Goal: Communication & Community: Answer question/provide support

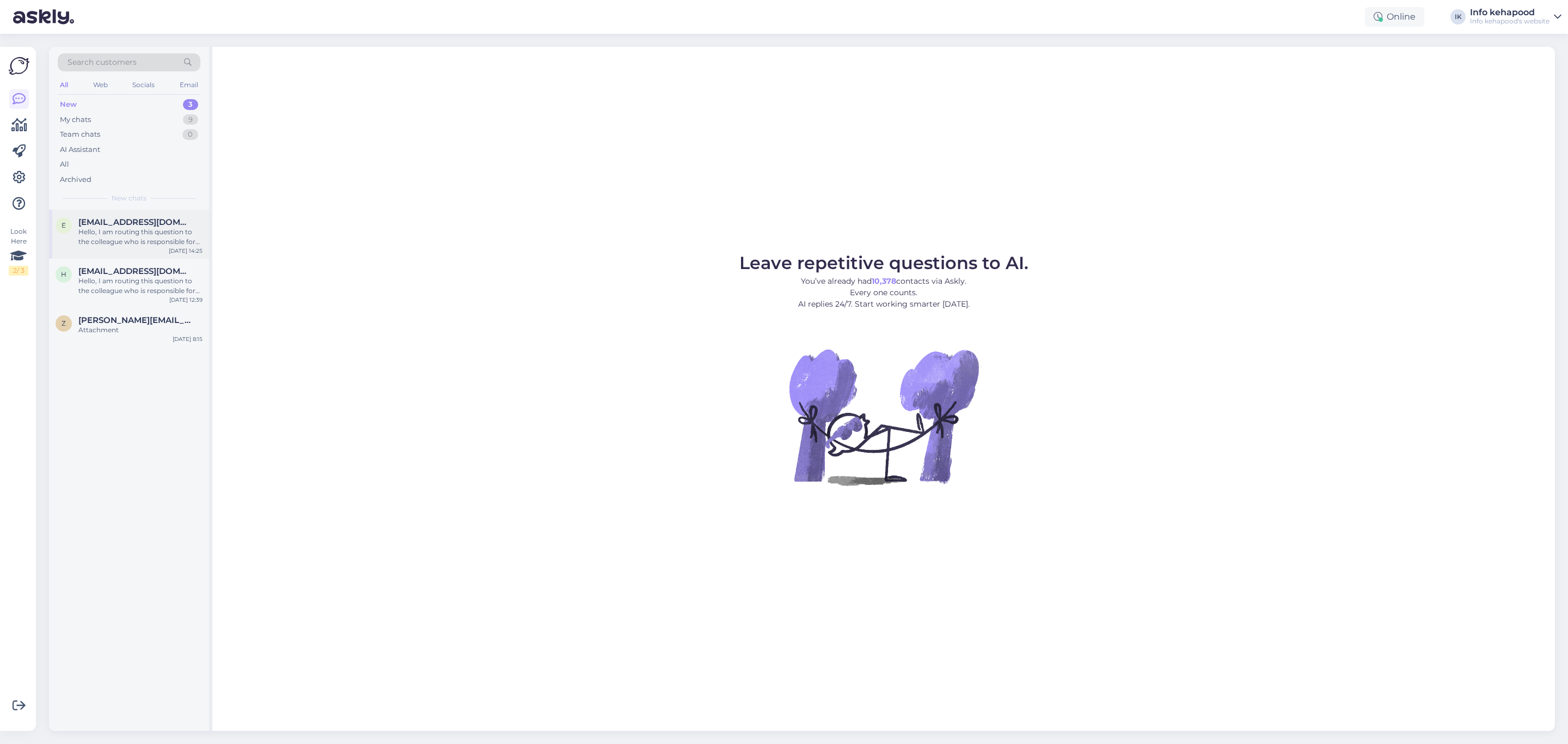
click at [106, 214] on div "e [EMAIL_ADDRESS][DOMAIN_NAME] Hello, I am routing this question to the colleag…" at bounding box center [128, 233] width 160 height 49
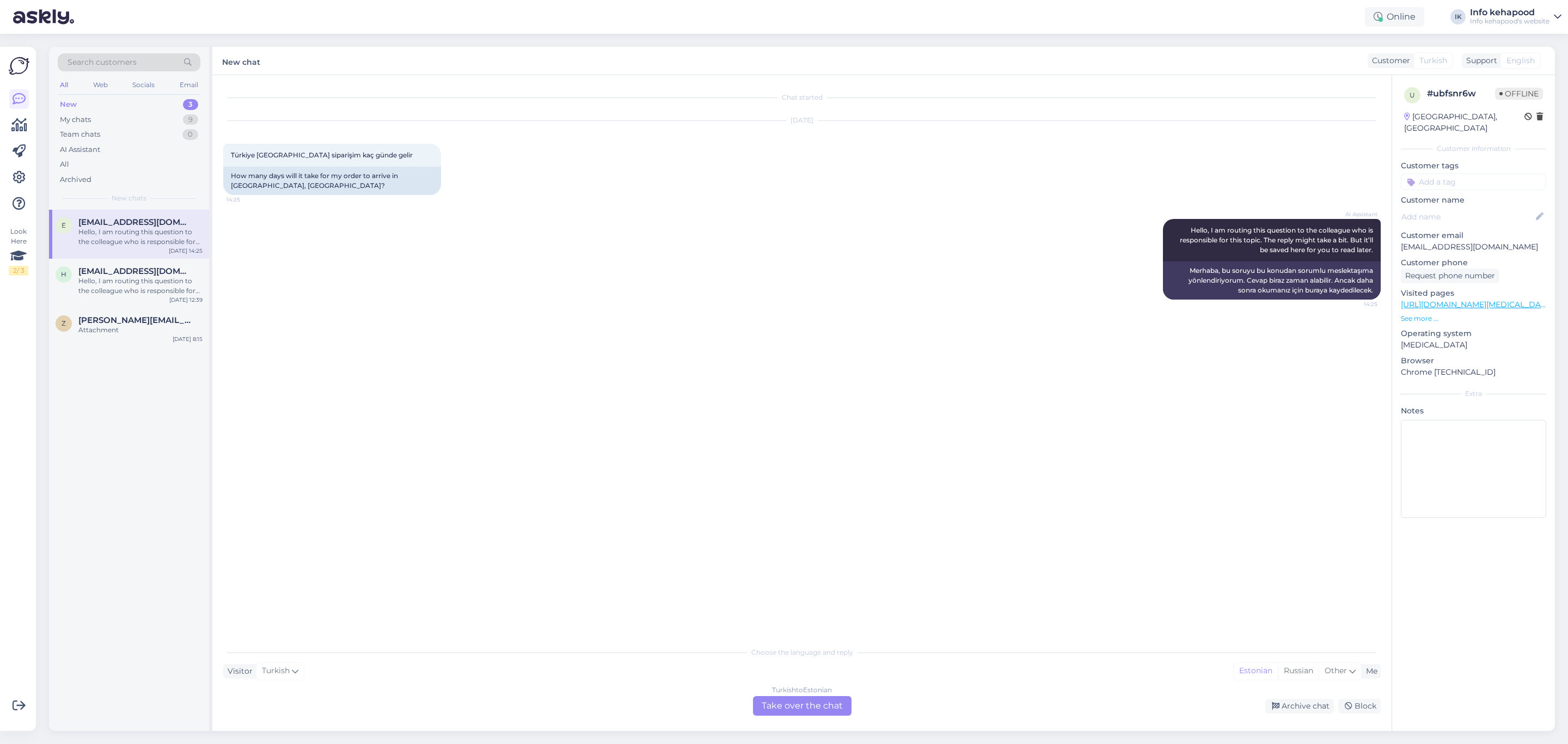
drag, startPoint x: 830, startPoint y: 714, endPoint x: 827, endPoint y: 708, distance: 6.7
click at [828, 450] on div "Turkish to Estonian Take over the chat" at bounding box center [802, 706] width 98 height 20
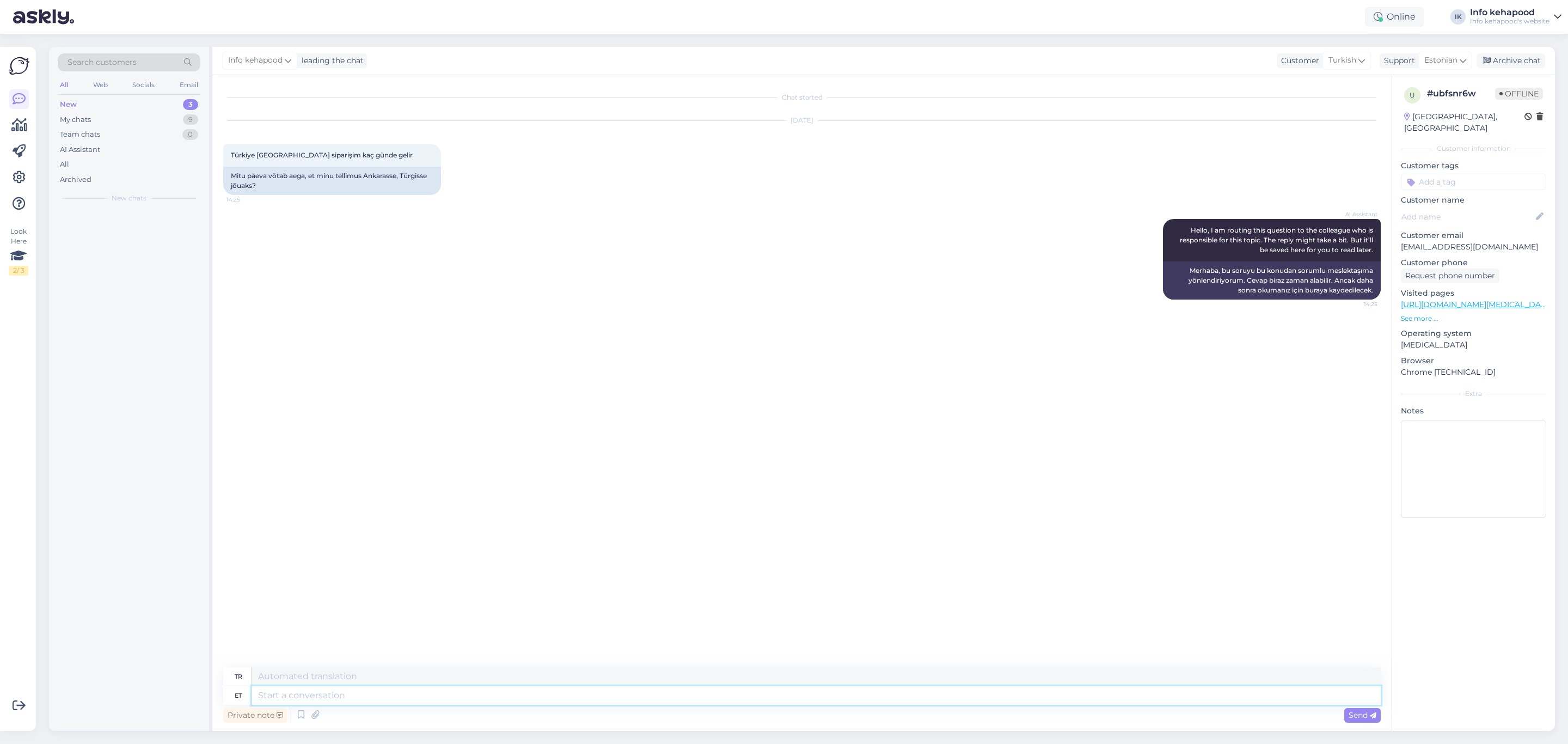
click at [789, 450] on textarea at bounding box center [816, 695] width 1129 height 18
type textarea "Tere"
type textarea "Merhaba"
type textarea "Tere!"
type textarea "Merhaba!"
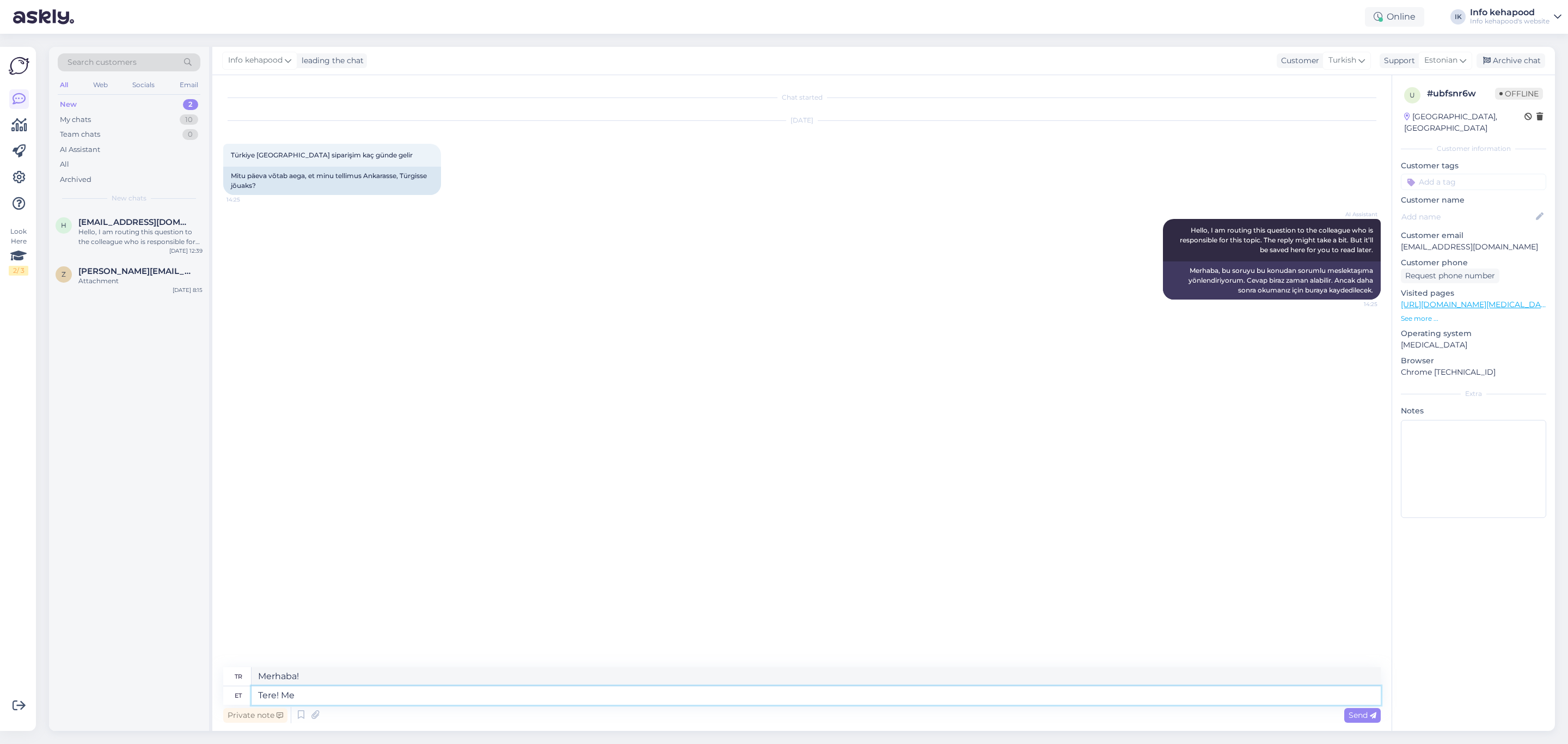
type textarea "Tere! Me"
type textarea "Merhaba! Biz"
type textarea "Tere! Me ei sa"
type textarea "Merhaba! Biz yapmayız"
type textarea "Tere! Me ei saada"
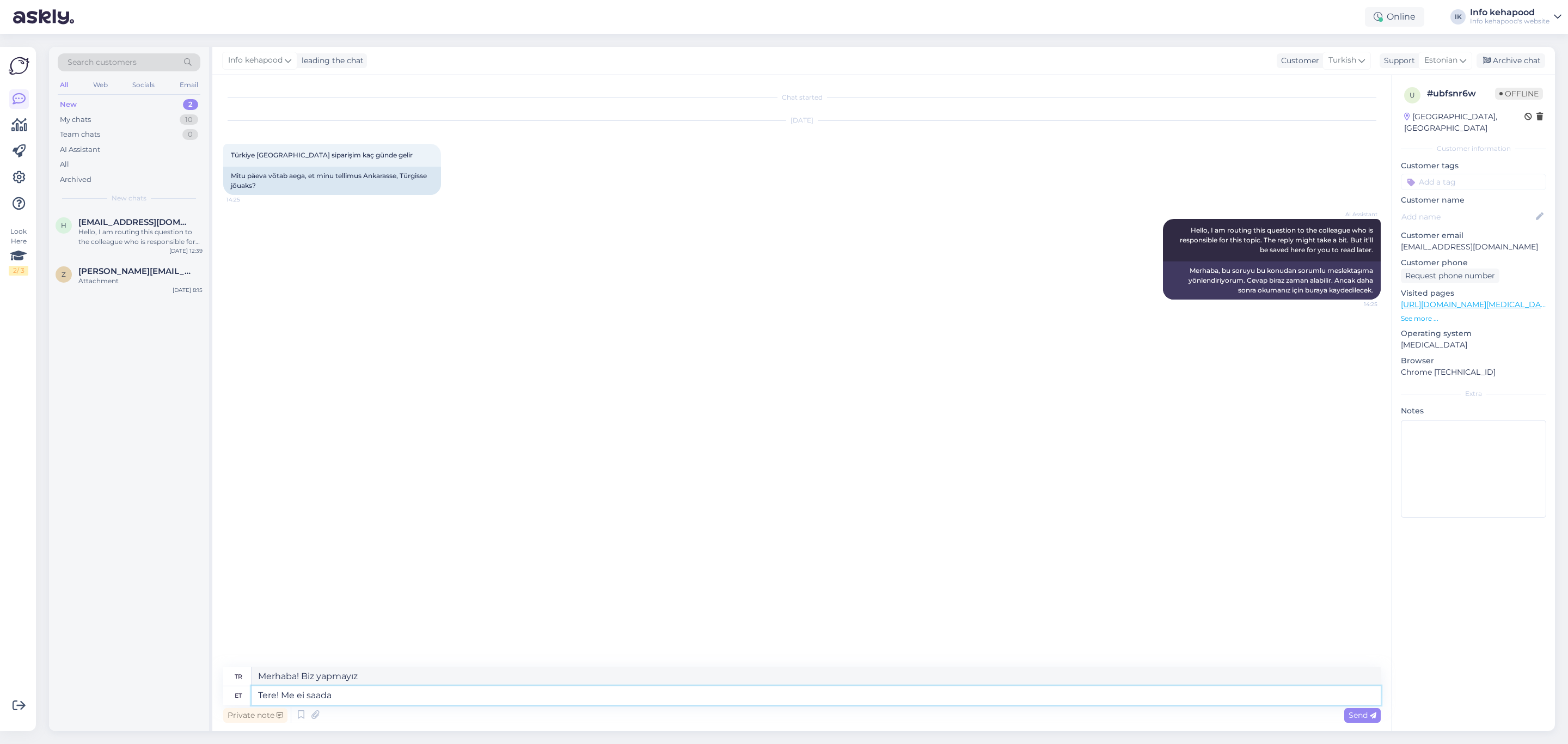
type textarea "Merhaba! Gönderim yapmıyoruz."
type textarea "Tere! Me ei saada t"
type textarea "Merhaba! Biz göndermiyoruz."
type textarea "Tere! Me ei saada türki t"
type textarea "Merhaba! [GEOGRAPHIC_DATA] gönderimimiz yoktur."
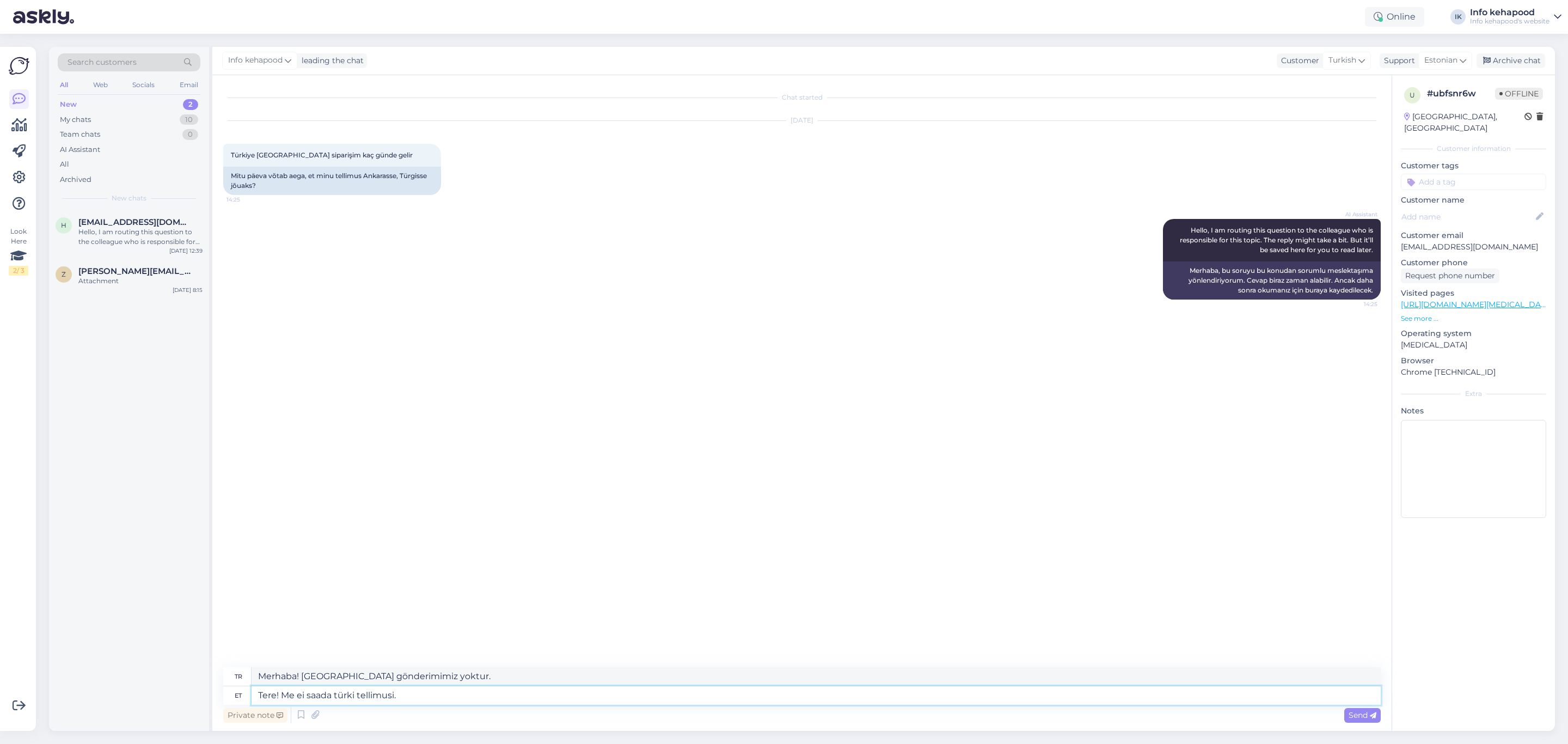
type textarea "Tere! Me ei saada türki tellimusi."
type textarea "Merhaba! [GEOGRAPHIC_DATA] sipariş gönderimi yapmıyoruz."
click at [338, 450] on textarea "Tere! Me ei saada türki tellimusi." at bounding box center [816, 695] width 1129 height 18
type textarea "Tere! Me ei saada ürki tellimusi."
type textarea "Merhaba! Bitki siparişleriniz kargoya verilmiyor."
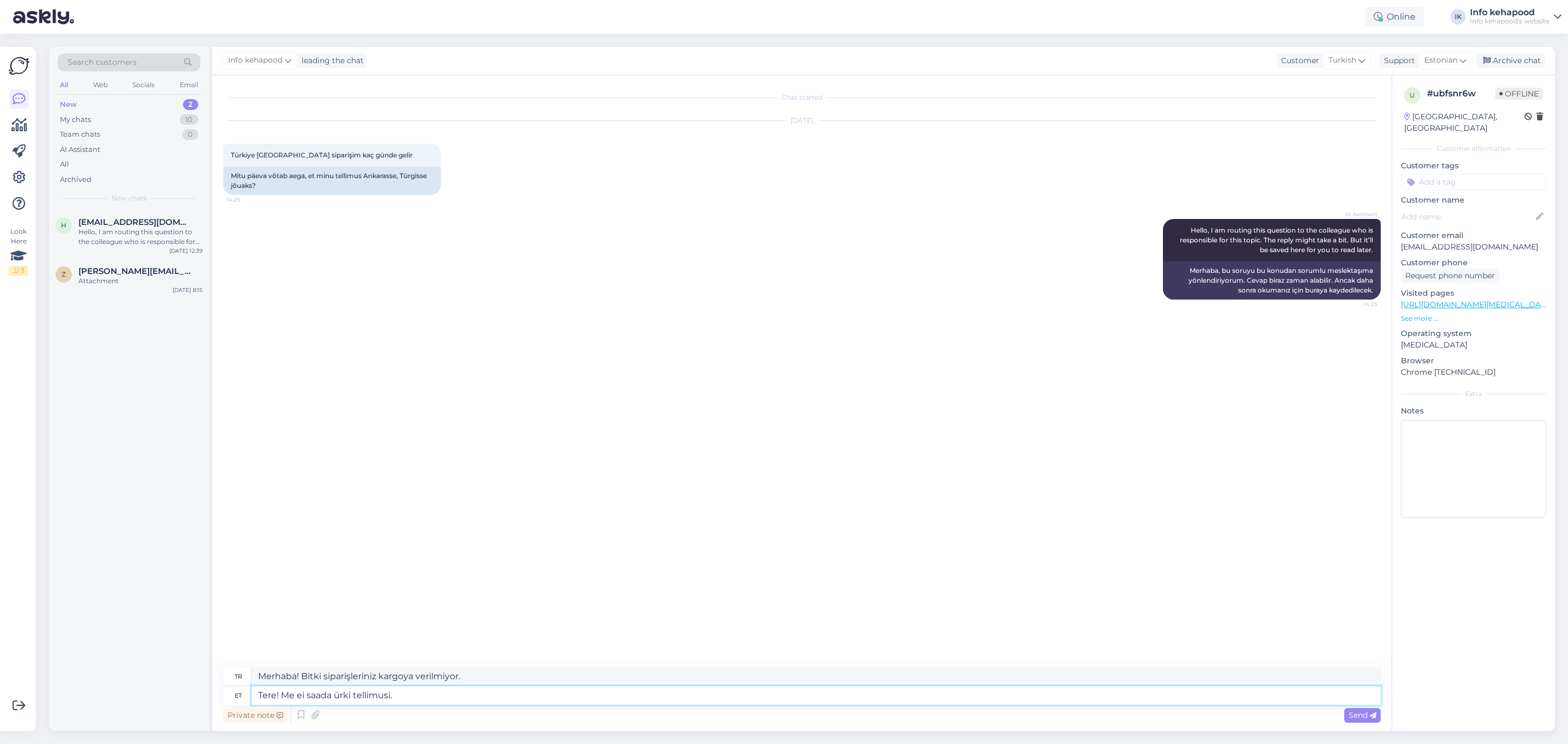
type textarea "Tere! Me ei saada [DEMOGRAPHIC_DATA] tellimusi."
type textarea "Merhaba! [GEOGRAPHIC_DATA] sipariş gönderimi yapmıyoruz."
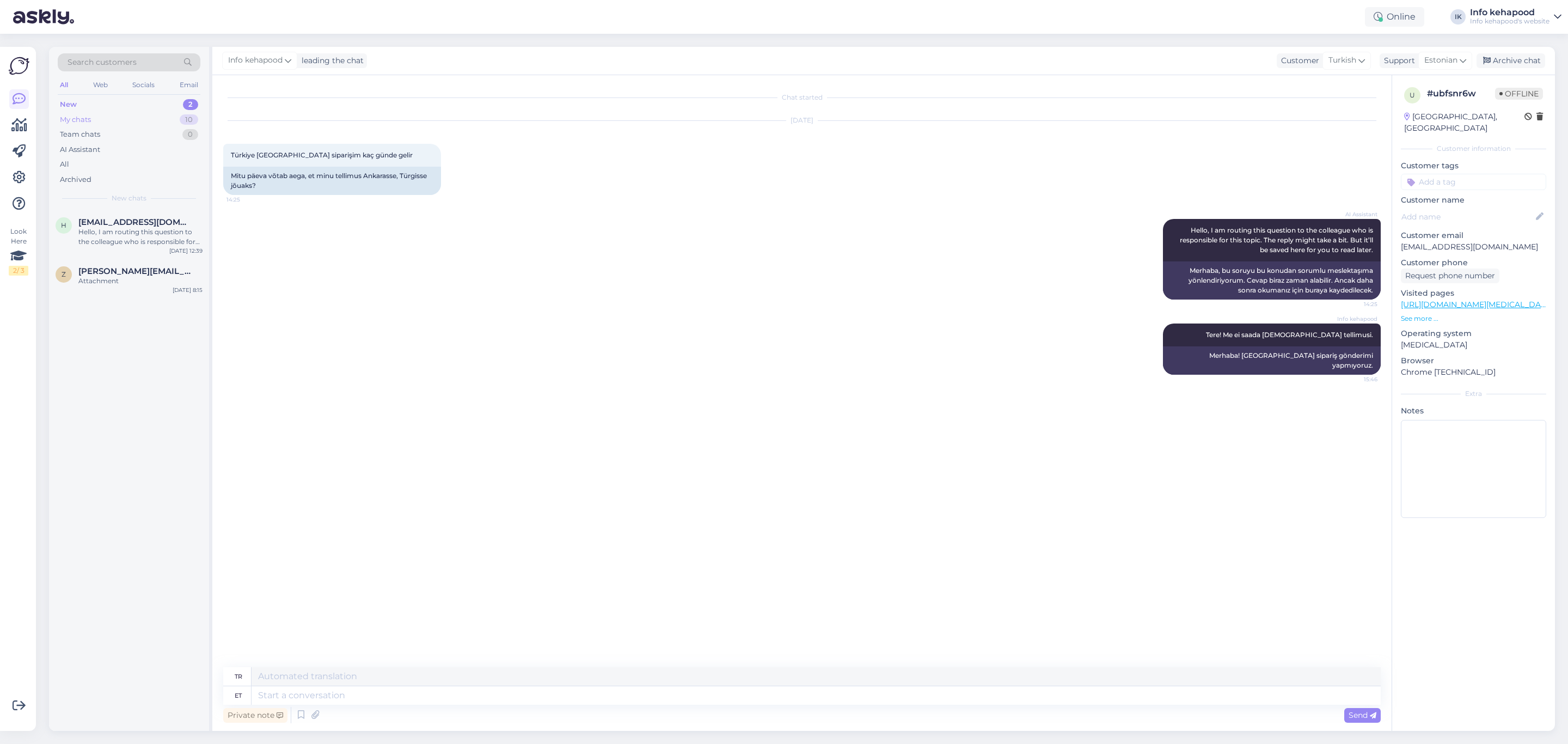
click at [147, 113] on div "My chats 10" at bounding box center [129, 120] width 142 height 15
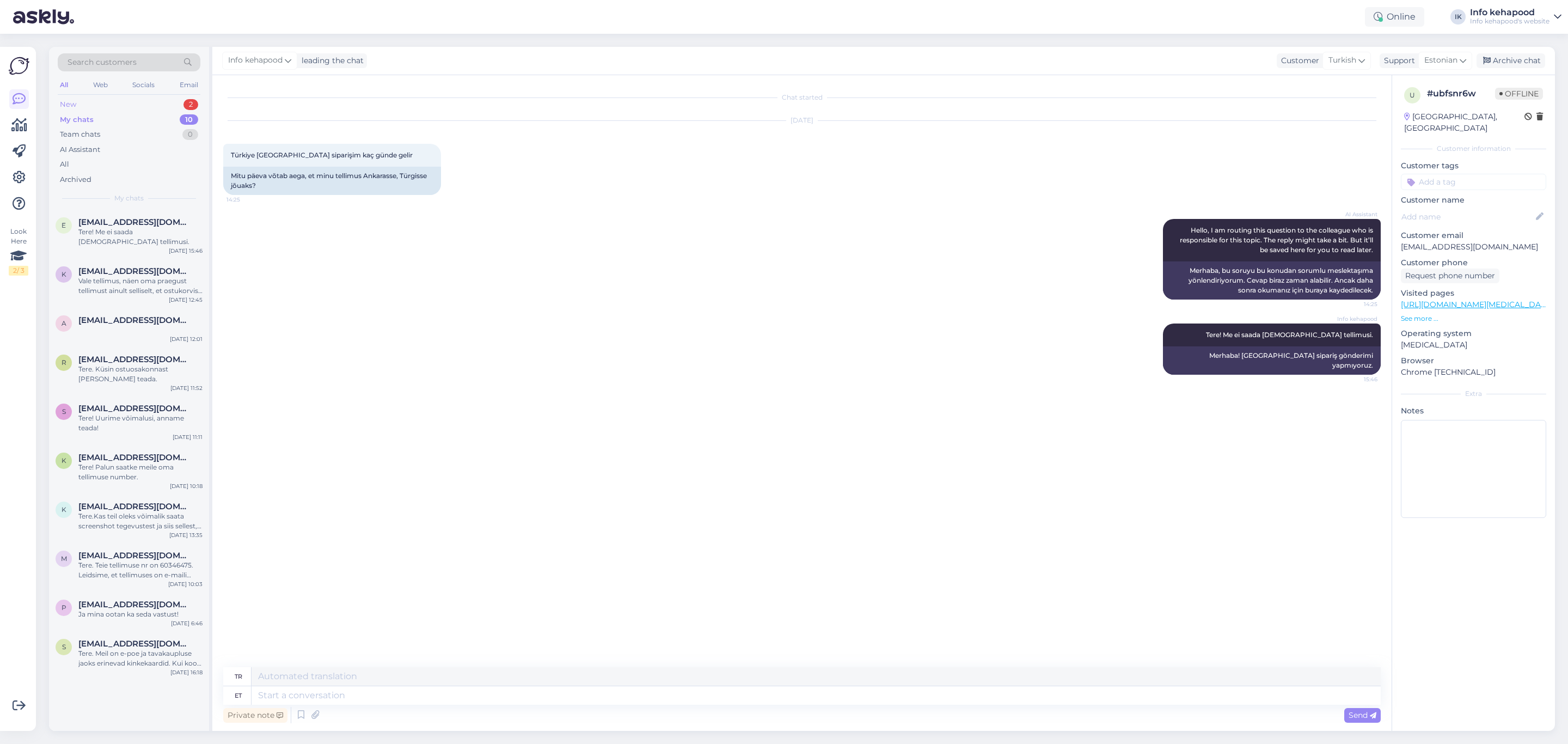
click at [150, 99] on div "New 2" at bounding box center [129, 104] width 142 height 15
